Goal: Information Seeking & Learning: Learn about a topic

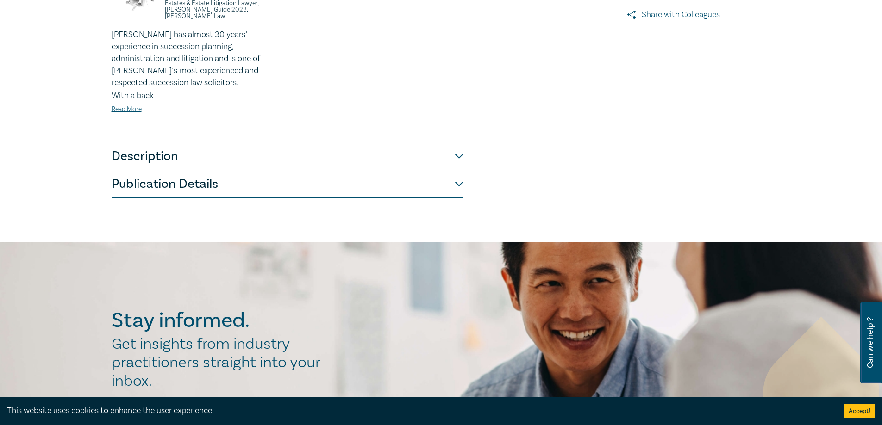
scroll to position [324, 0]
click at [457, 149] on button "Description" at bounding box center [288, 156] width 352 height 28
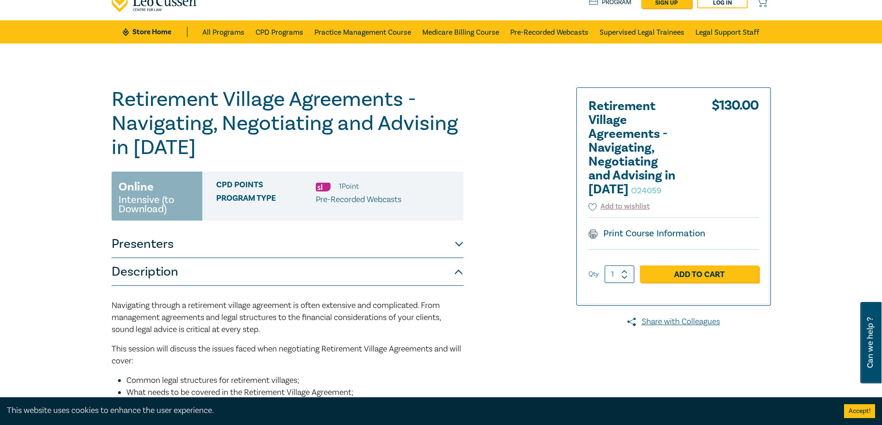
scroll to position [0, 0]
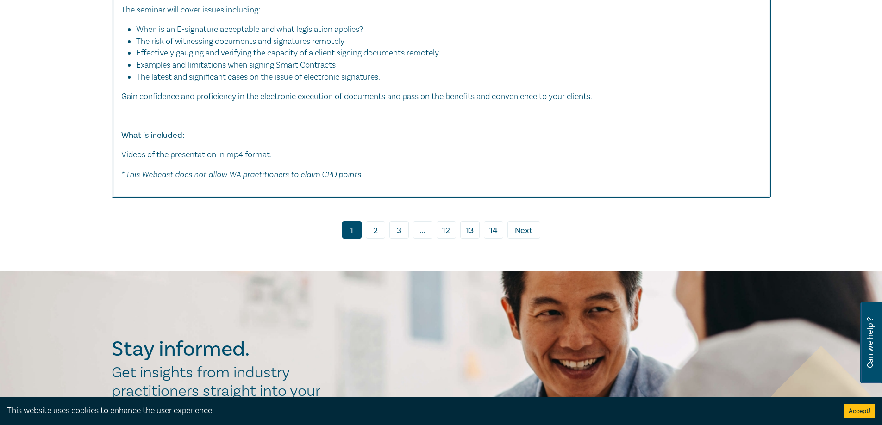
scroll to position [4998, 0]
click at [380, 226] on link "2" at bounding box center [375, 230] width 19 height 18
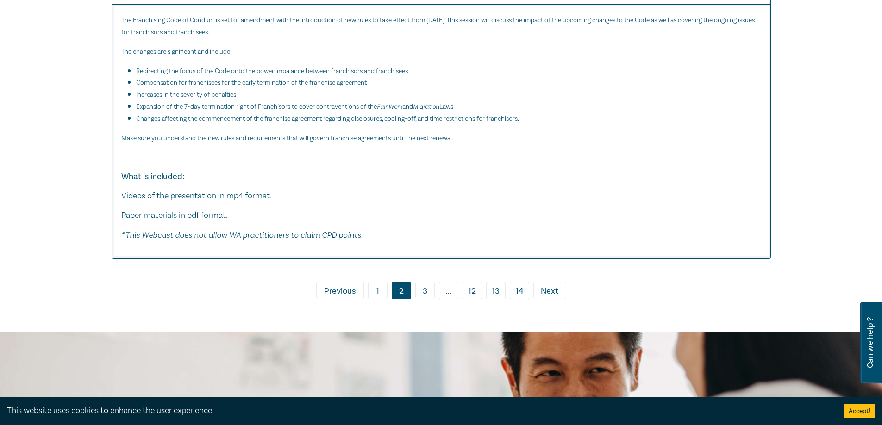
scroll to position [4489, 0]
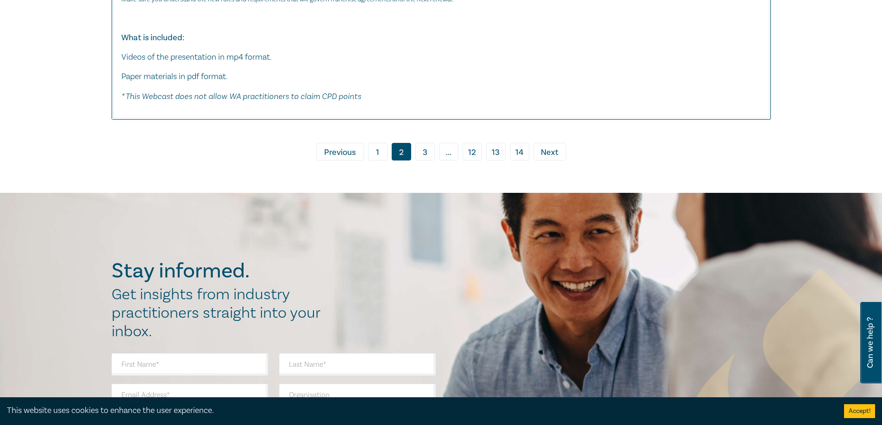
click at [426, 158] on link "3" at bounding box center [424, 152] width 19 height 18
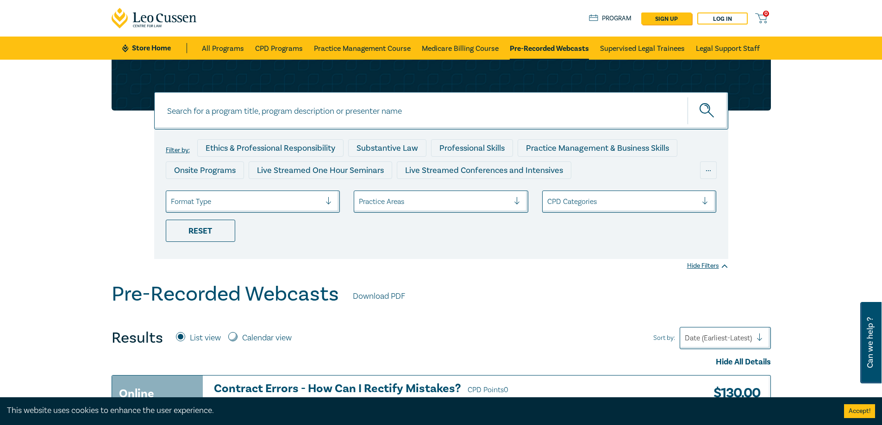
scroll to position [4737, 0]
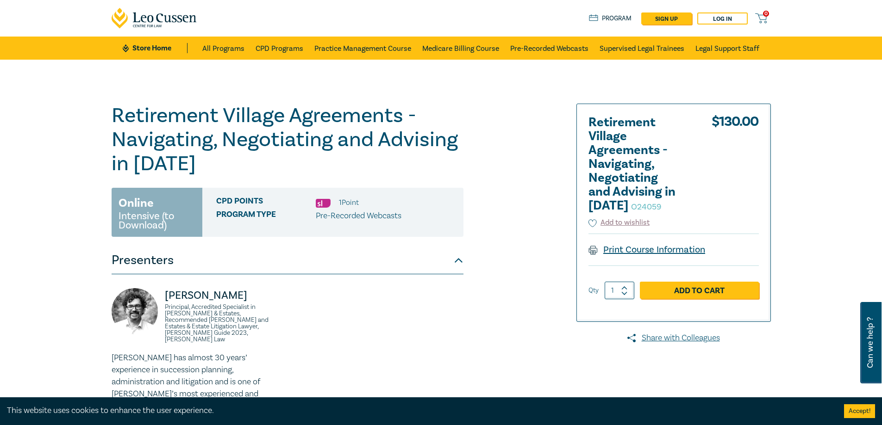
click at [652, 250] on link "Print Course Information" at bounding box center [646, 250] width 117 height 12
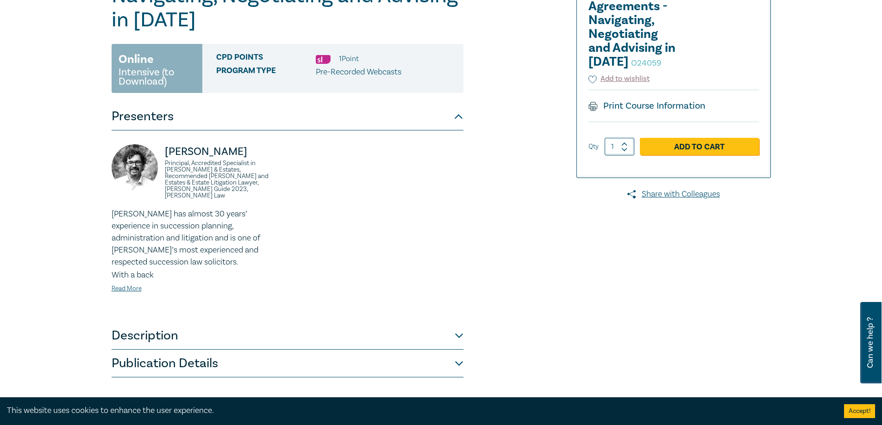
scroll to position [185, 0]
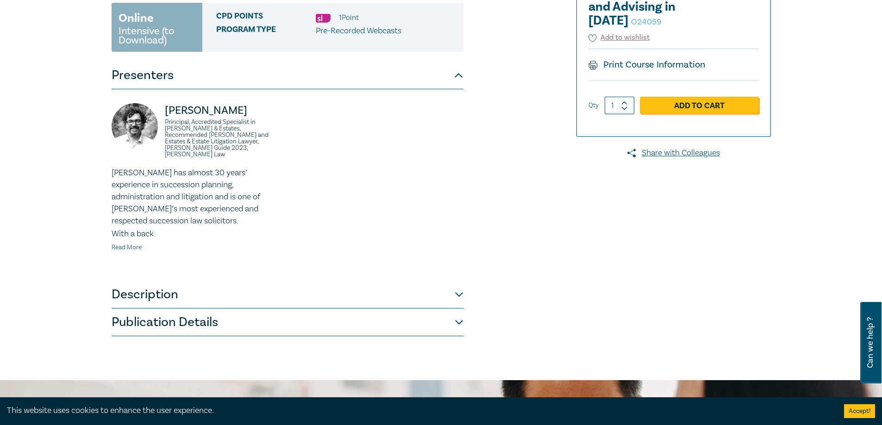
click at [133, 243] on link "Read More" at bounding box center [127, 247] width 30 height 8
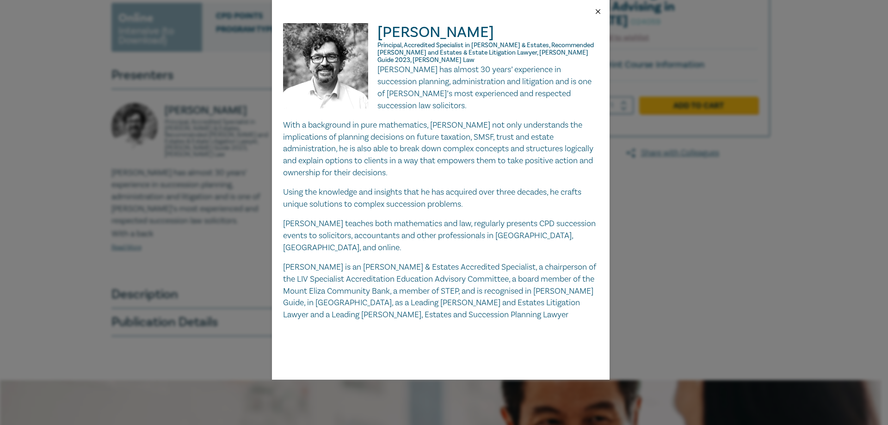
click at [595, 11] on button "Close" at bounding box center [598, 11] width 8 height 8
